Goal: Find specific page/section: Find specific page/section

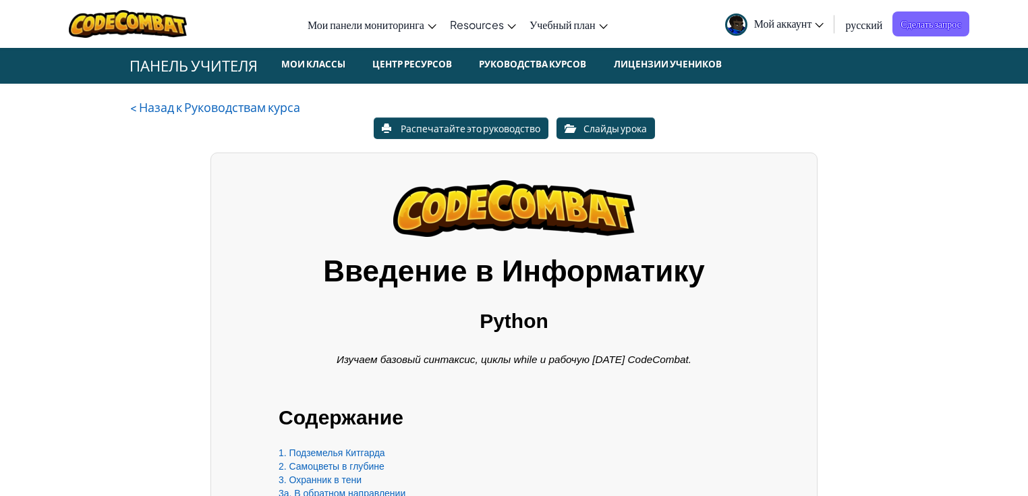
click at [496, 72] on link "Руководства курсов" at bounding box center [533, 65] width 134 height 36
